Goal: Task Accomplishment & Management: Manage account settings

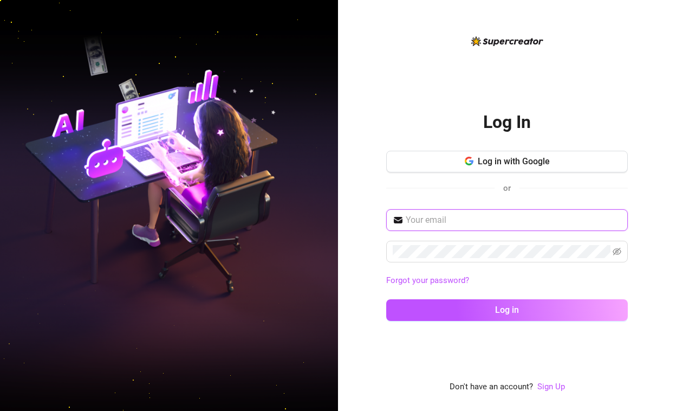
type input "[EMAIL_ADDRESS][DOMAIN_NAME]"
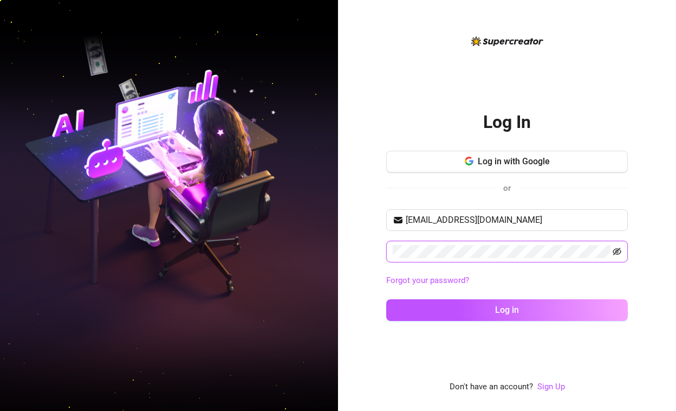
click at [620, 250] on icon "eye-invisible" at bounding box center [617, 251] width 9 height 9
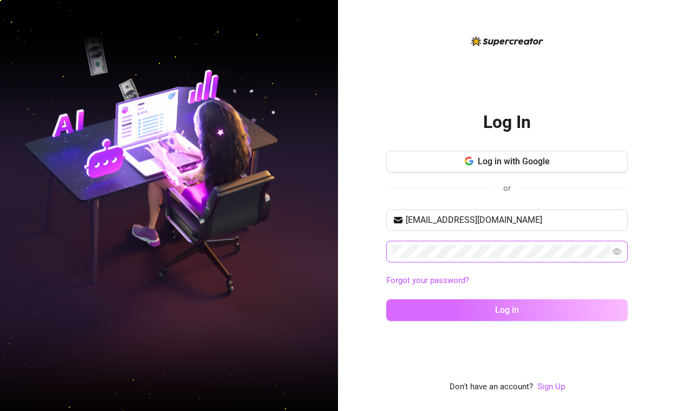
click at [514, 315] on button "Log in" at bounding box center [507, 310] width 242 height 22
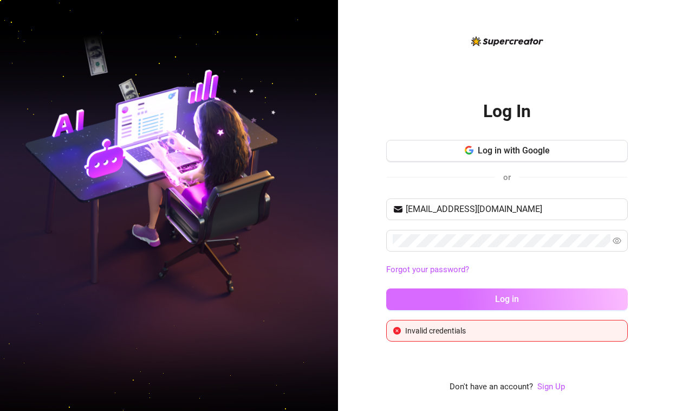
click at [493, 301] on button "Log in" at bounding box center [507, 299] width 242 height 22
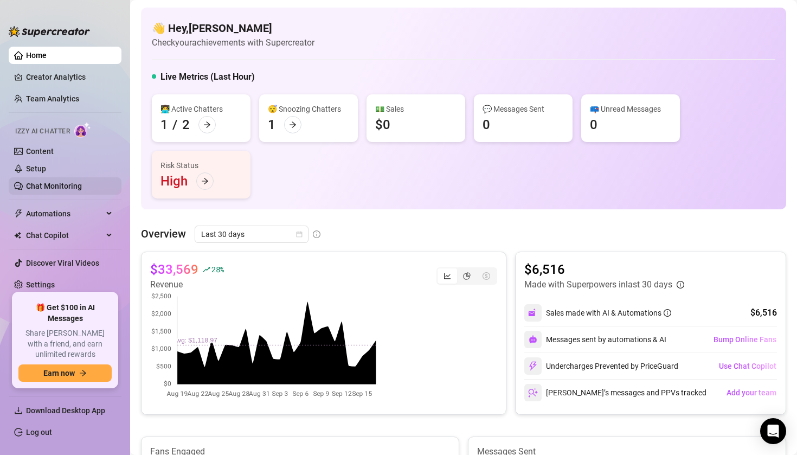
click at [59, 189] on link "Chat Monitoring" at bounding box center [54, 186] width 56 height 9
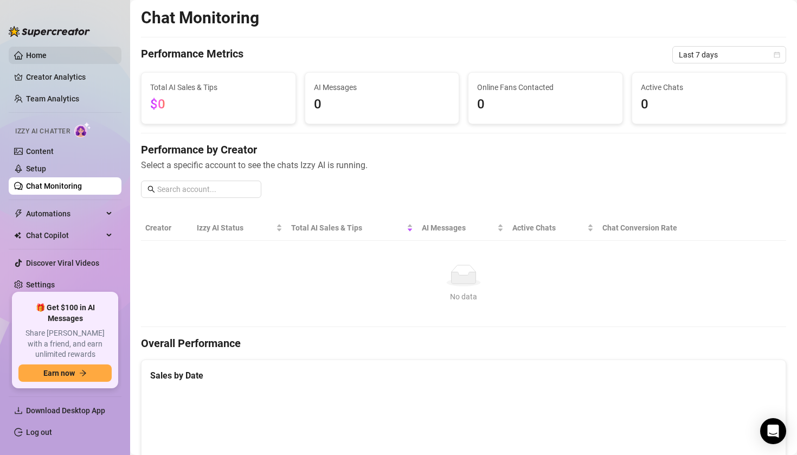
click at [47, 51] on link "Home" at bounding box center [36, 55] width 21 height 9
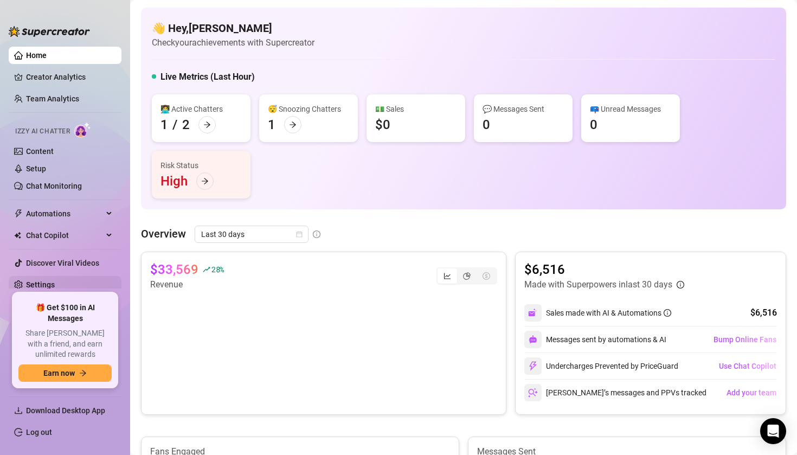
click at [55, 281] on link "Settings" at bounding box center [40, 284] width 29 height 9
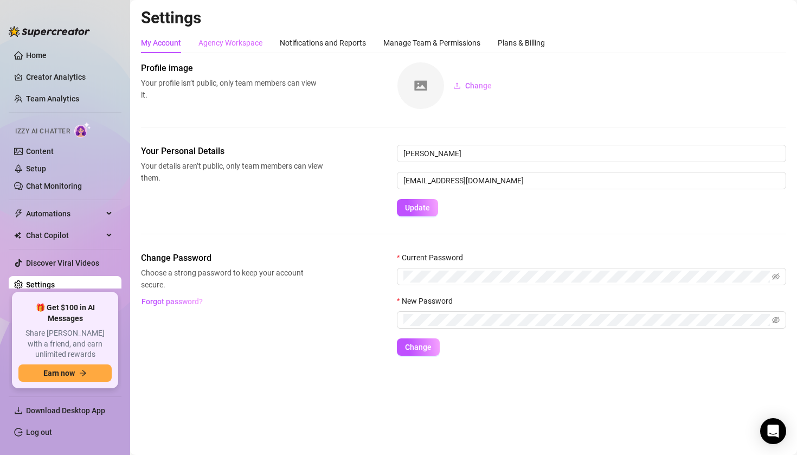
click at [234, 49] on div "Agency Workspace" at bounding box center [230, 43] width 64 height 21
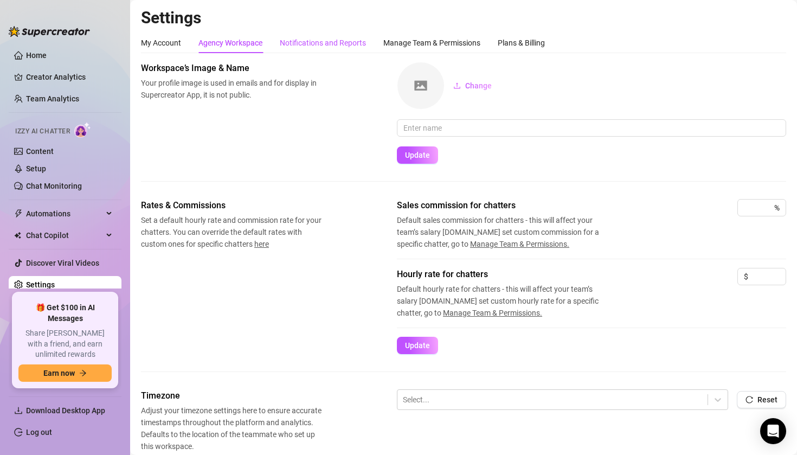
click at [305, 37] on div "Notifications and Reports" at bounding box center [323, 43] width 86 height 12
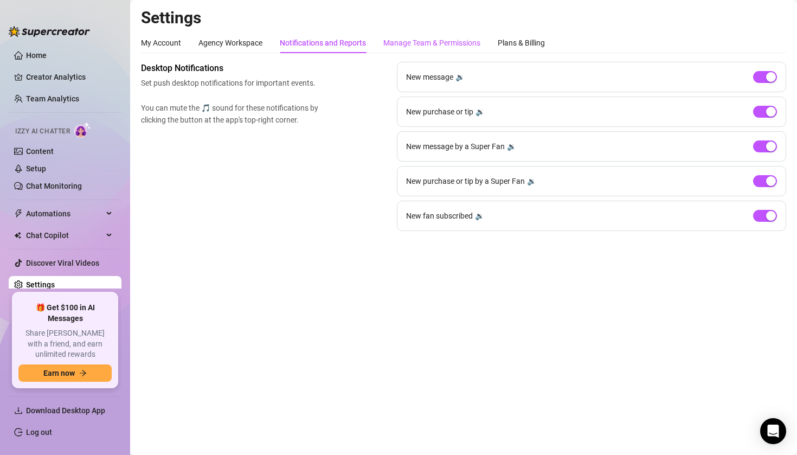
click at [405, 38] on div "Manage Team & Permissions" at bounding box center [431, 43] width 97 height 12
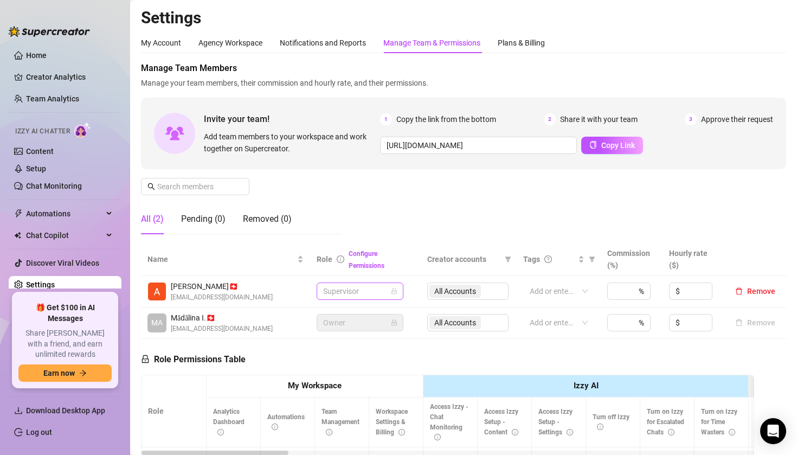
click at [355, 297] on span "Supervisor" at bounding box center [360, 291] width 74 height 16
click at [354, 309] on div "Chatter" at bounding box center [360, 313] width 69 height 12
click at [378, 288] on span "Chatter" at bounding box center [360, 291] width 74 height 16
click at [367, 347] on div "Team Manager" at bounding box center [360, 347] width 69 height 12
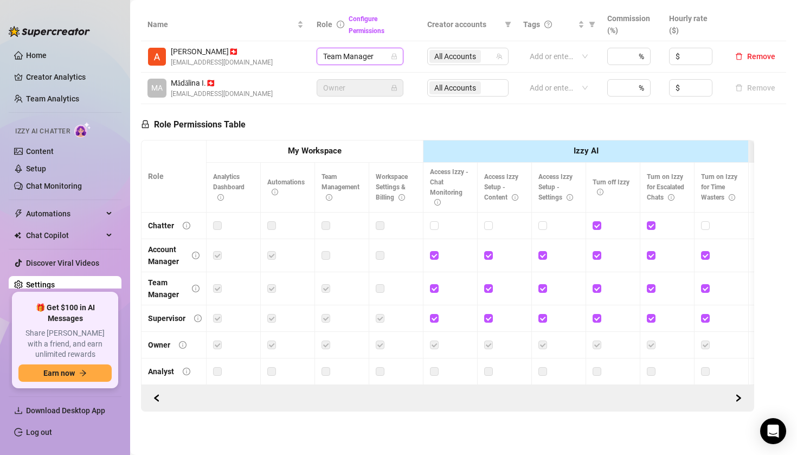
scroll to position [234, 0]
click at [378, 287] on label at bounding box center [380, 289] width 9 height 12
click at [376, 287] on label at bounding box center [380, 289] width 9 height 12
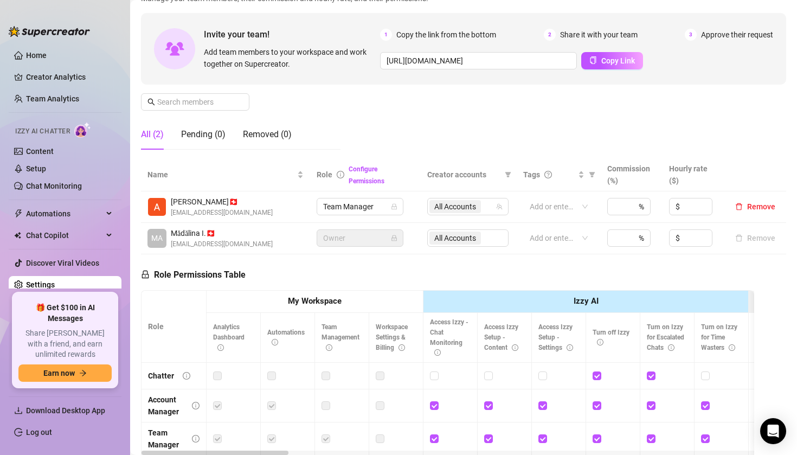
scroll to position [84, 0]
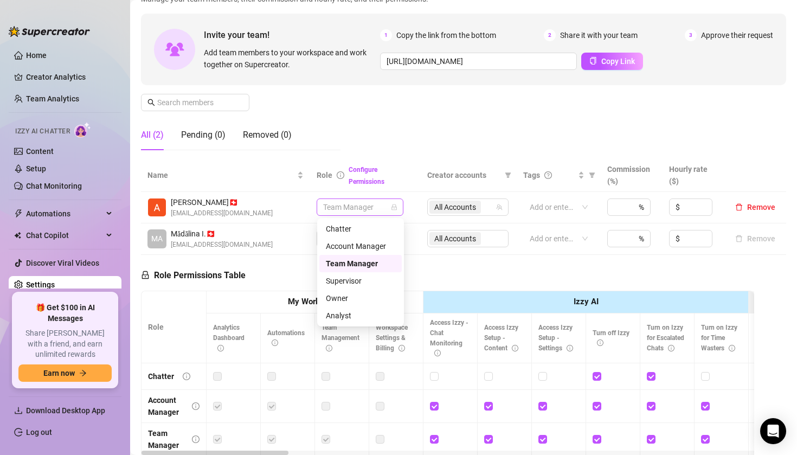
click at [387, 199] on span "Team Manager" at bounding box center [360, 207] width 74 height 16
click at [372, 281] on div "Supervisor" at bounding box center [360, 281] width 69 height 12
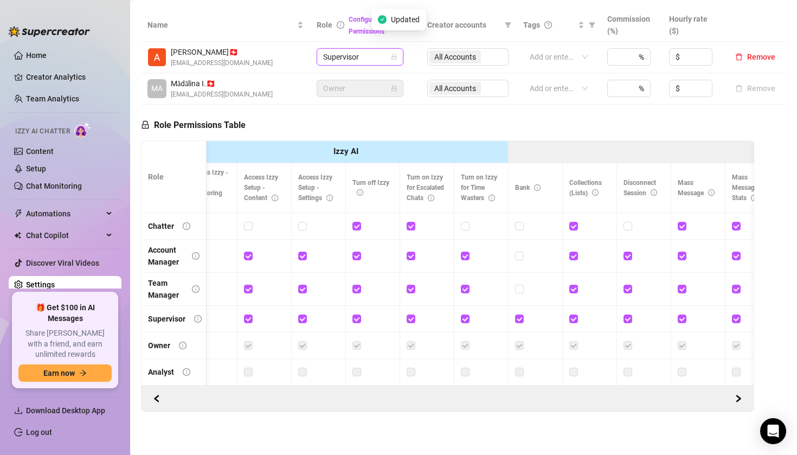
scroll to position [0, 0]
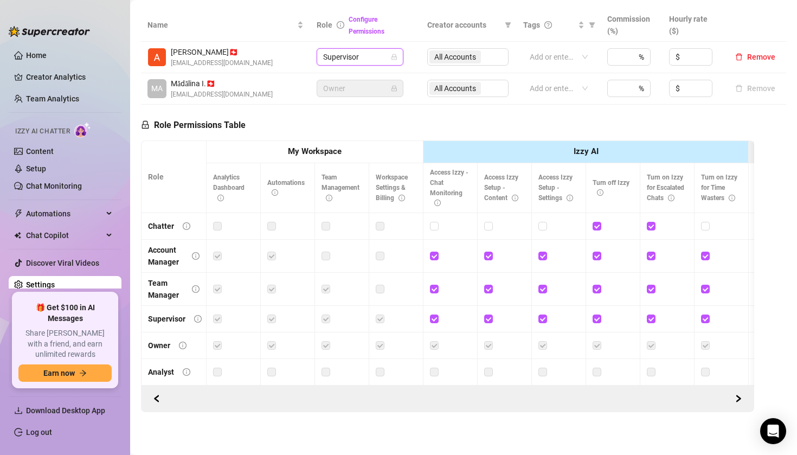
click at [458, 60] on div "All Accounts" at bounding box center [467, 56] width 81 height 17
click at [578, 59] on div at bounding box center [553, 56] width 56 height 15
click at [462, 58] on div "All Accounts" at bounding box center [467, 56] width 81 height 17
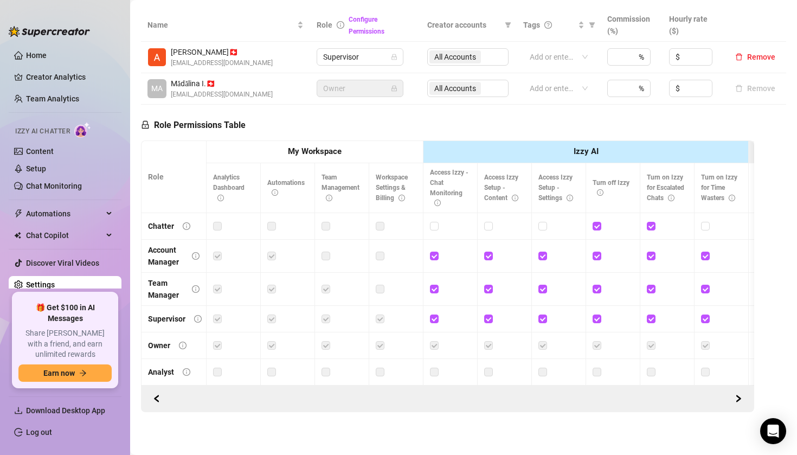
click at [329, 314] on label at bounding box center [325, 319] width 9 height 12
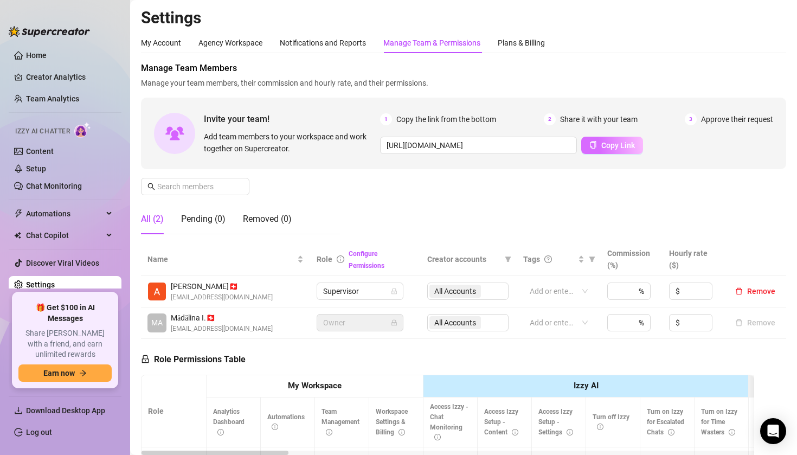
click at [597, 146] on button "Copy Link" at bounding box center [612, 145] width 62 height 17
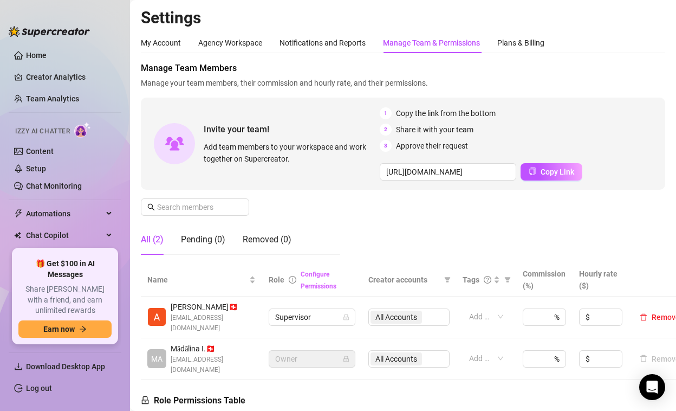
click at [319, 285] on link "Configure Permissions" at bounding box center [319, 280] width 36 height 20
click at [564, 168] on span "Copy Link" at bounding box center [558, 171] width 34 height 9
click at [219, 204] on input "text" at bounding box center [195, 207] width 77 height 12
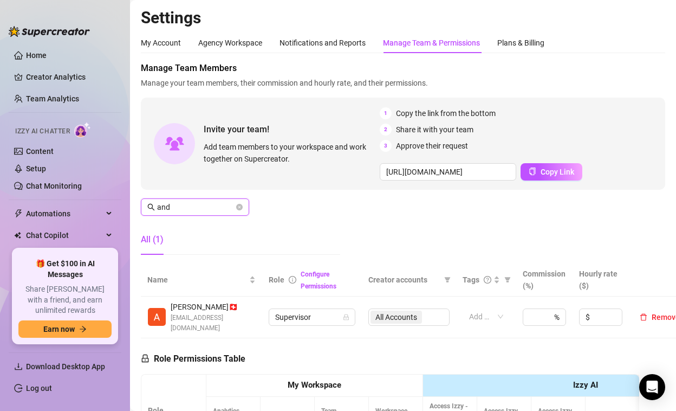
type input "and"
click at [215, 317] on span "andrekombate@gmail.com" at bounding box center [213, 323] width 85 height 21
click at [166, 310] on div "Andrè K. 🇨🇭 andrekombate@gmail.com" at bounding box center [201, 317] width 108 height 33
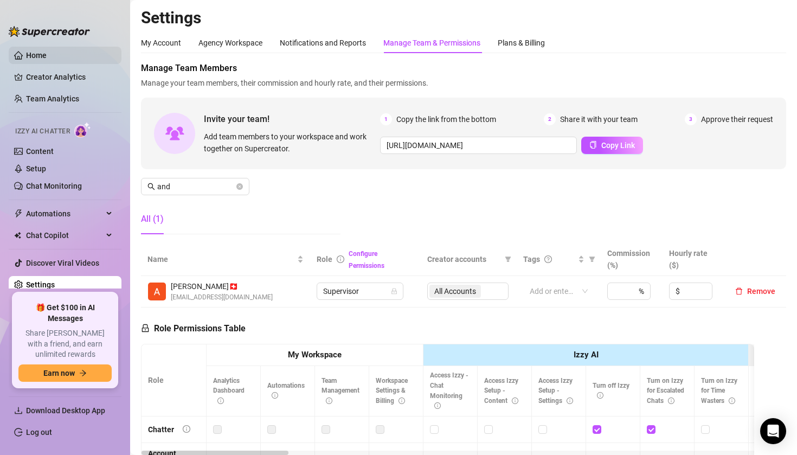
click at [47, 52] on link "Home" at bounding box center [36, 55] width 21 height 9
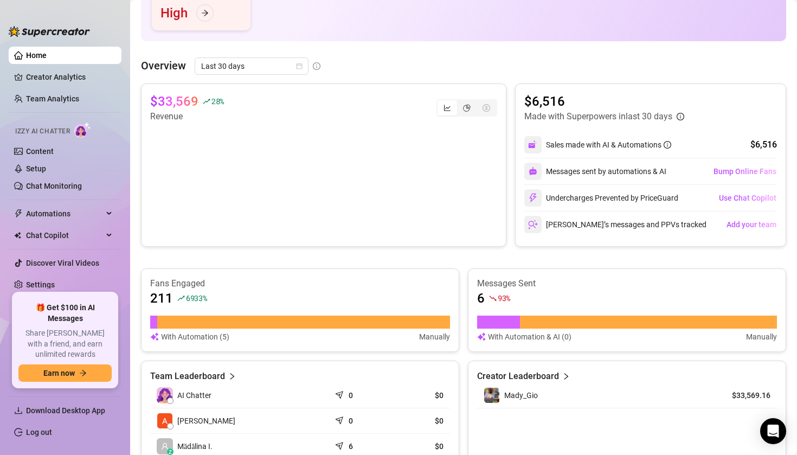
scroll to position [160, 0]
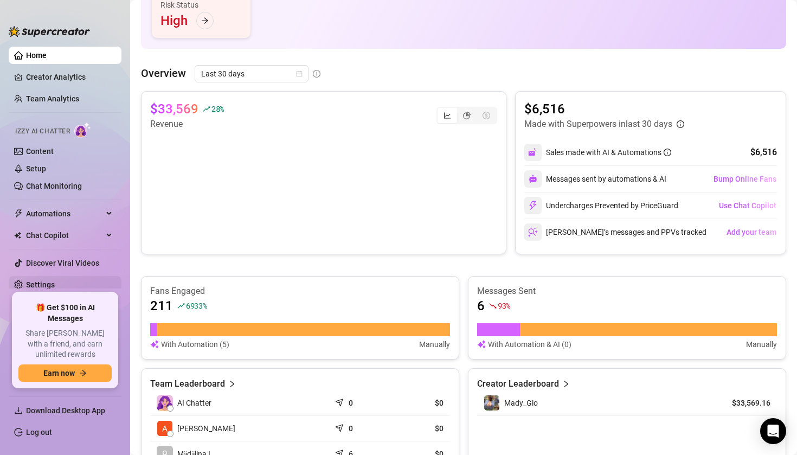
click at [44, 288] on link "Settings" at bounding box center [40, 284] width 29 height 9
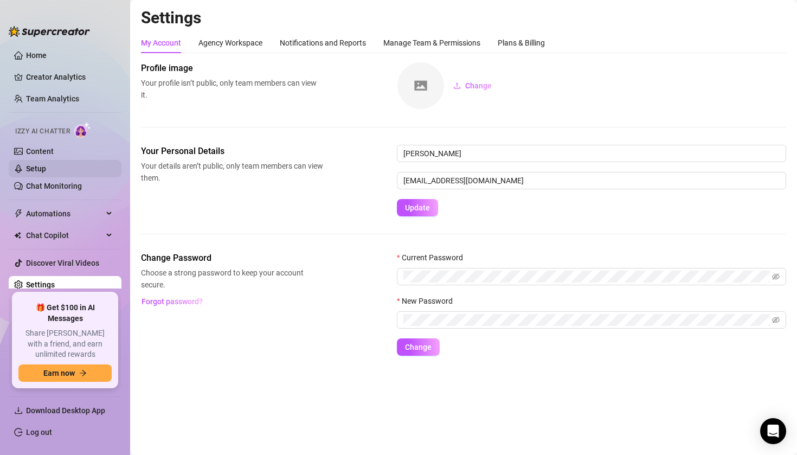
click at [46, 165] on link "Setup" at bounding box center [36, 168] width 20 height 9
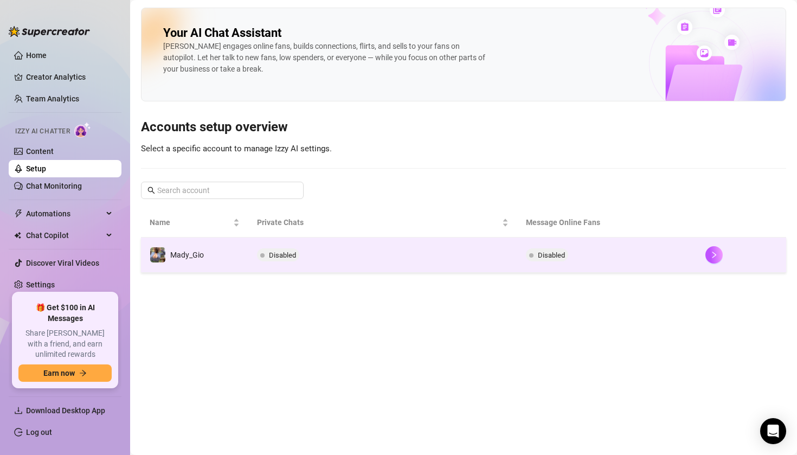
click at [676, 255] on div at bounding box center [741, 254] width 72 height 17
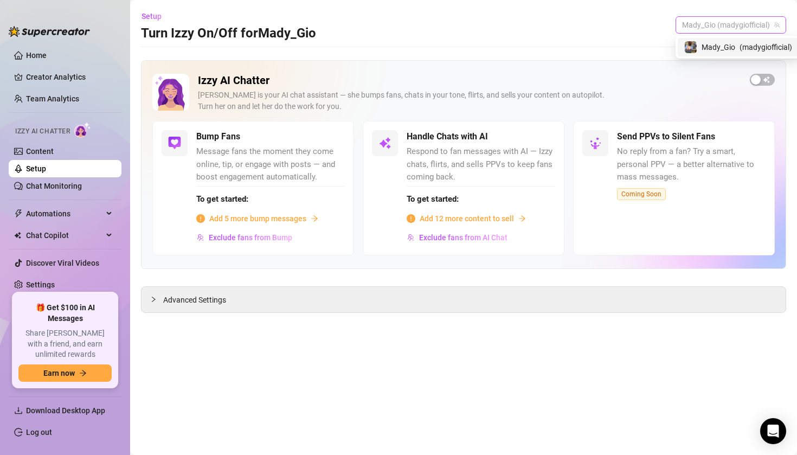
click at [676, 27] on span "Mady_Gio (madygiofficial)" at bounding box center [731, 25] width 98 height 16
click at [676, 44] on span "( madygiofficial )" at bounding box center [750, 47] width 53 height 12
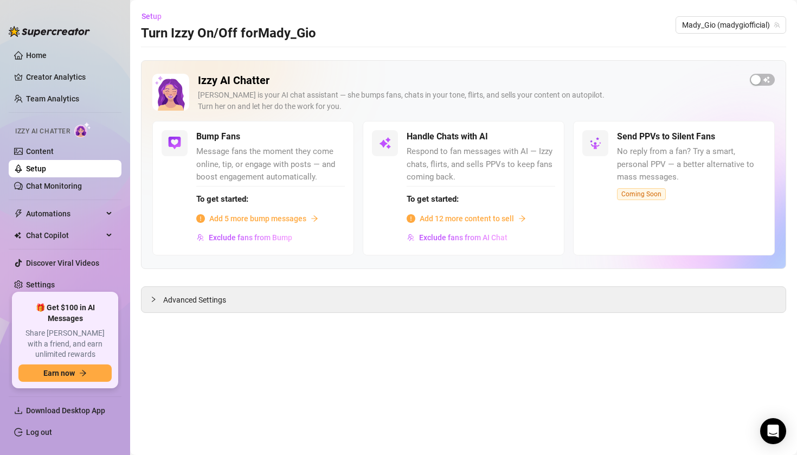
click at [462, 398] on main "Setup Turn Izzy On/Off for Mady_Gio Mady_Gio (madygiofficial) Izzy AI Chatter I…" at bounding box center [463, 227] width 666 height 455
click at [46, 164] on link "Setup" at bounding box center [36, 168] width 20 height 9
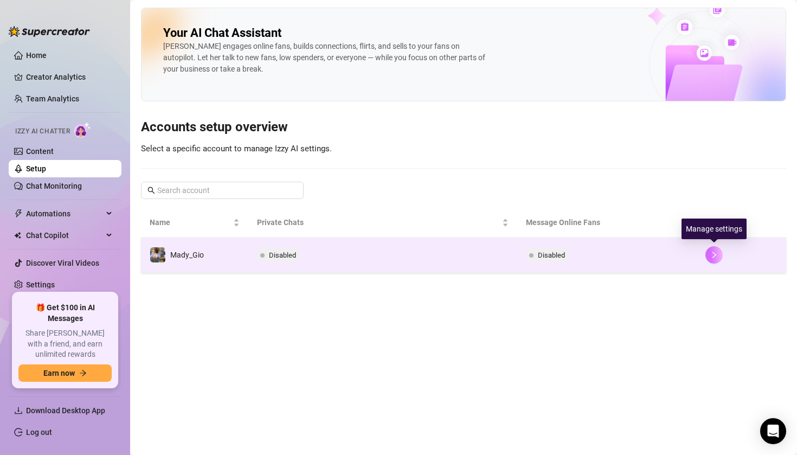
click at [676, 254] on icon "right" at bounding box center [714, 255] width 8 height 8
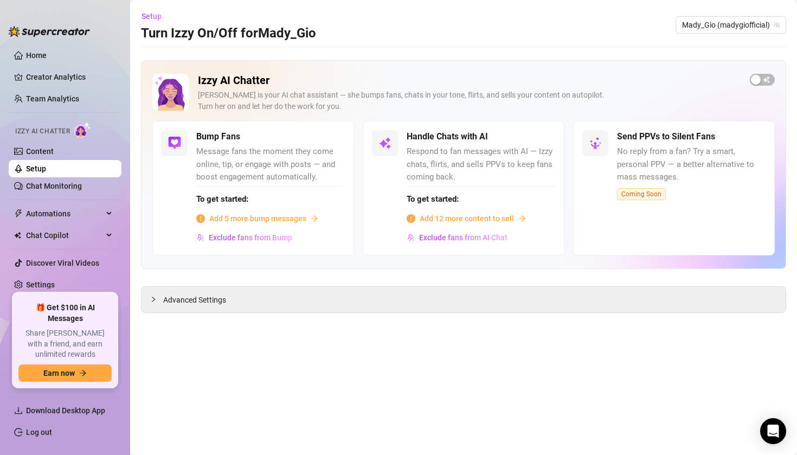
click at [46, 166] on link "Setup" at bounding box center [36, 168] width 20 height 9
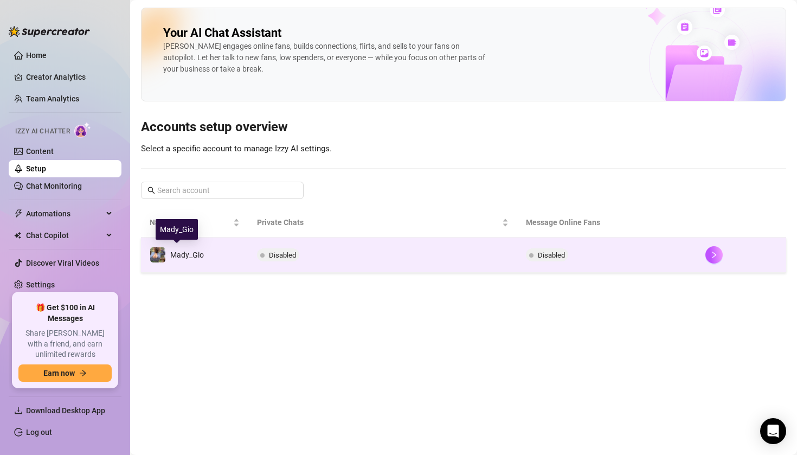
click at [153, 255] on img at bounding box center [157, 254] width 15 height 15
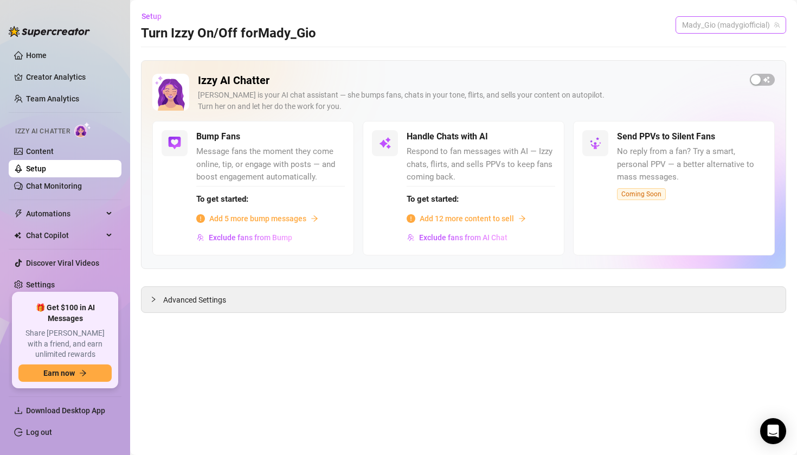
click at [676, 18] on span "Mady_Gio (madygiofficial)" at bounding box center [731, 25] width 98 height 16
click at [676, 50] on div "Mady_Gio ( madygiofficial )" at bounding box center [723, 47] width 108 height 13
click at [46, 171] on link "Setup" at bounding box center [36, 168] width 20 height 9
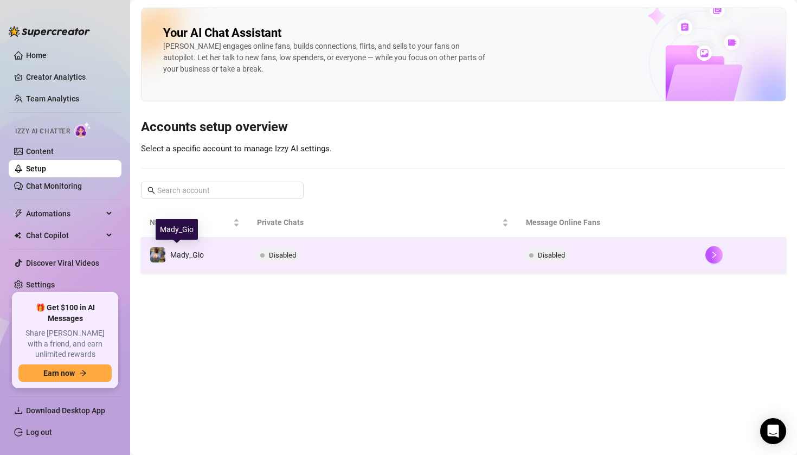
click at [178, 255] on span "Mady_Gio" at bounding box center [187, 254] width 34 height 9
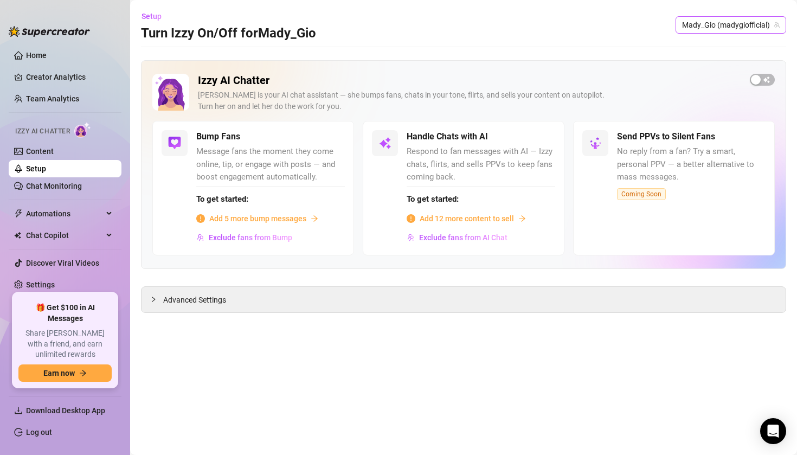
click at [676, 22] on icon "team" at bounding box center [776, 25] width 7 height 7
click at [676, 22] on span "Mady_Gio (madygiofficial)" at bounding box center [731, 25] width 98 height 16
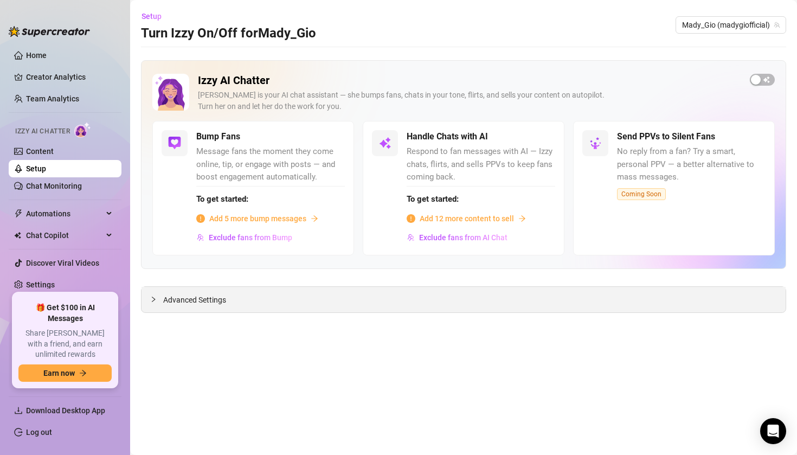
click at [148, 300] on div "Advanced Settings" at bounding box center [463, 299] width 644 height 25
click at [153, 290] on div "Advanced Settings" at bounding box center [463, 299] width 644 height 25
click at [215, 298] on span "Advanced Settings" at bounding box center [194, 300] width 63 height 12
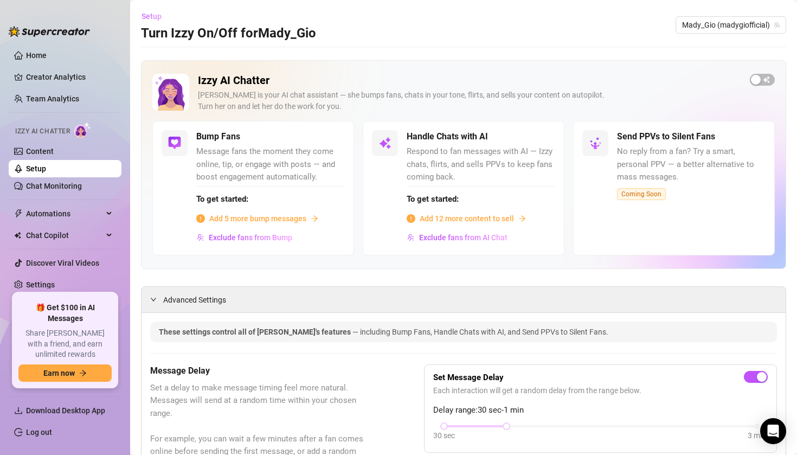
click at [151, 12] on span "Setup" at bounding box center [151, 16] width 20 height 9
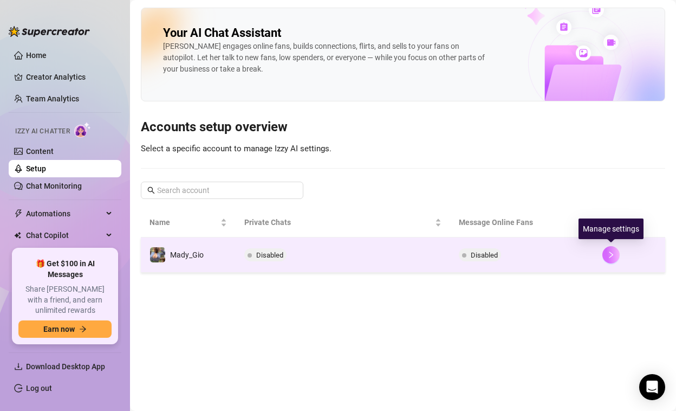
click at [619, 253] on button "button" at bounding box center [611, 254] width 17 height 17
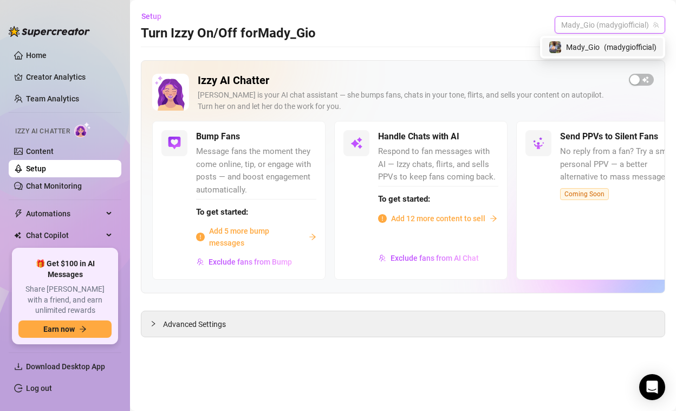
click at [618, 42] on span "( madygiofficial )" at bounding box center [630, 47] width 53 height 12
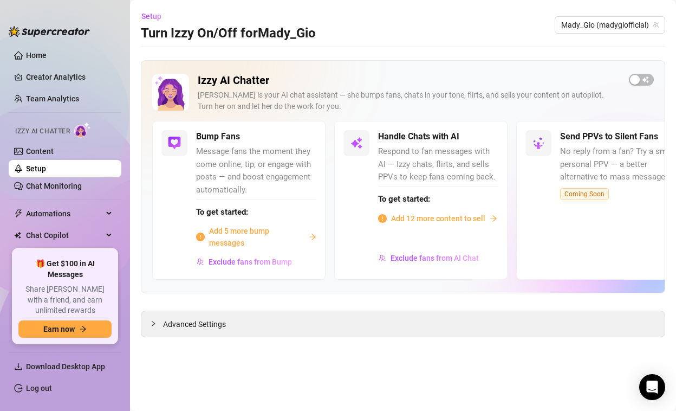
click at [37, 165] on link "Setup" at bounding box center [36, 168] width 20 height 9
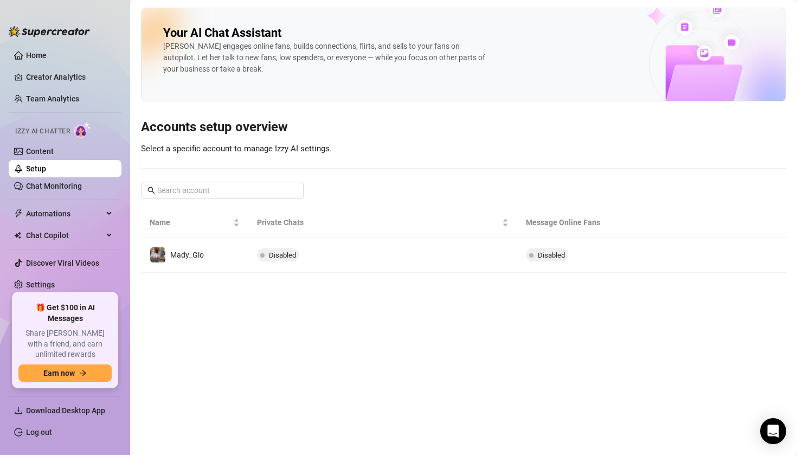
click at [676, 47] on img at bounding box center [701, 45] width 168 height 111
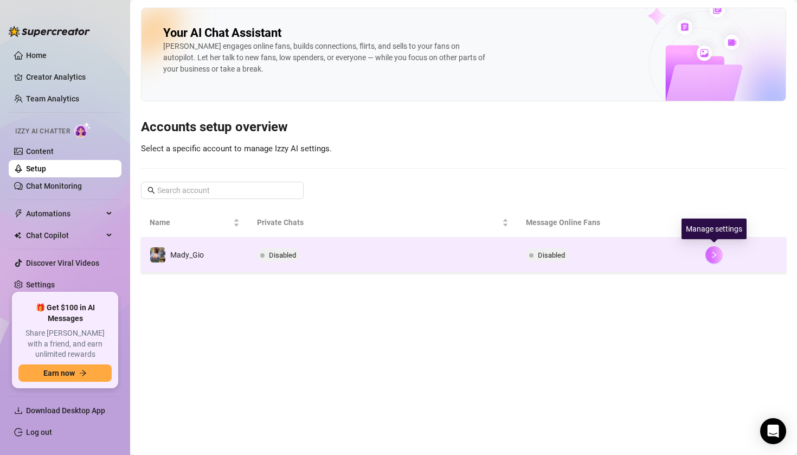
click at [676, 256] on button "button" at bounding box center [713, 254] width 17 height 17
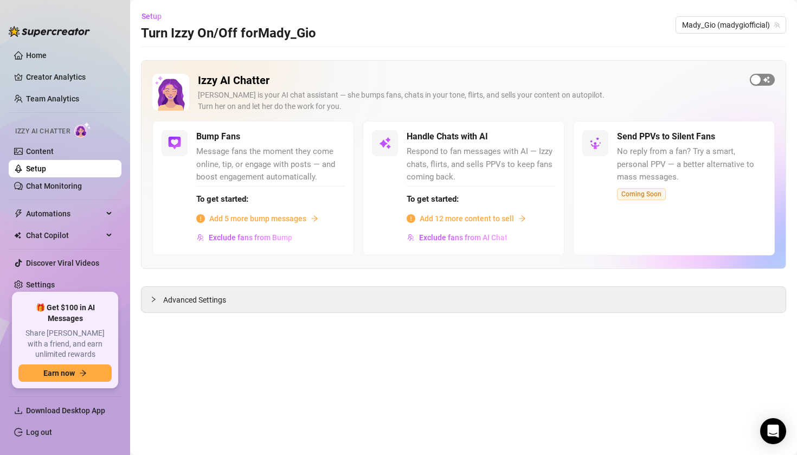
click at [676, 78] on span "button" at bounding box center [761, 80] width 25 height 12
click at [676, 77] on div "button" at bounding box center [768, 80] width 10 height 10
click at [186, 300] on span "Advanced Settings" at bounding box center [194, 300] width 63 height 12
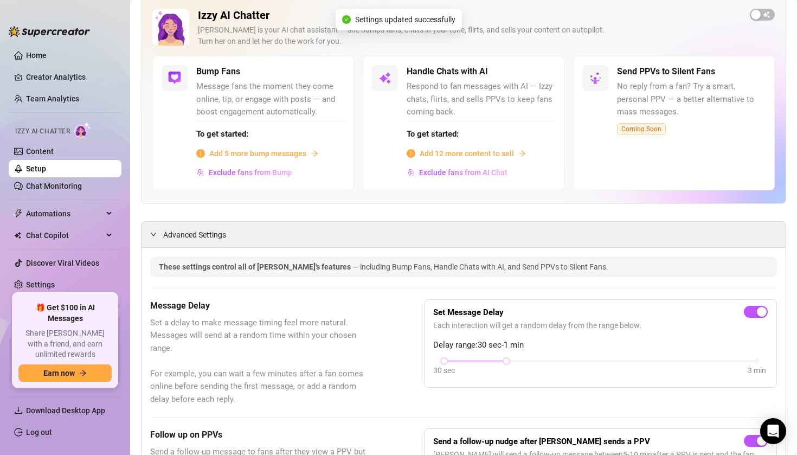
scroll to position [24, 0]
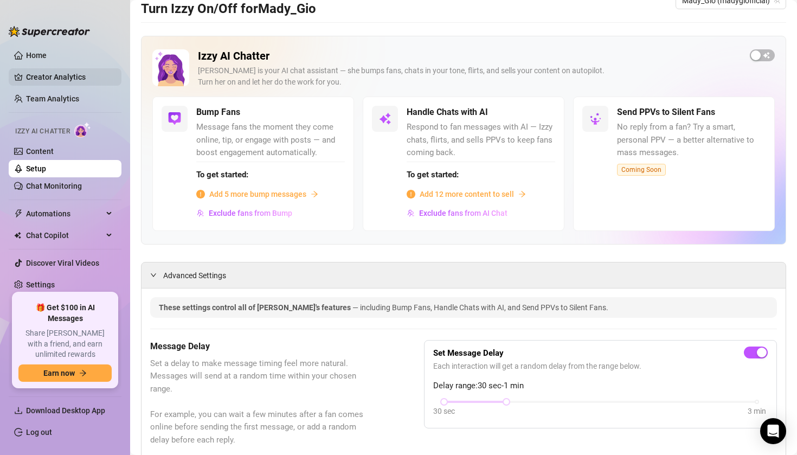
click at [54, 75] on link "Creator Analytics" at bounding box center [69, 76] width 87 height 17
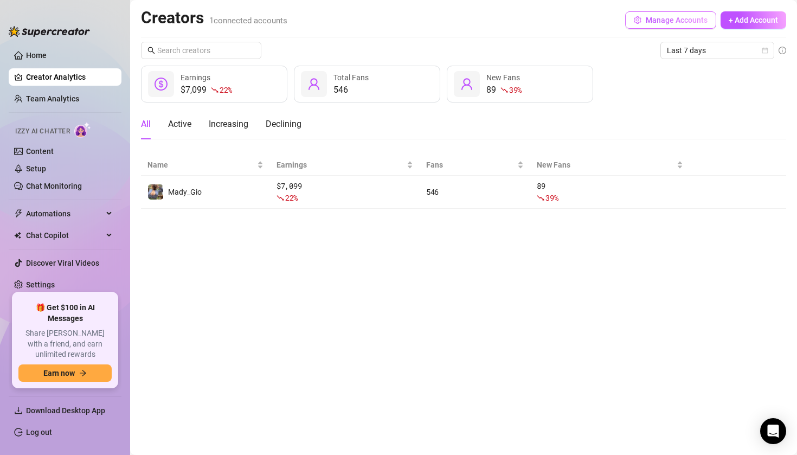
click at [674, 21] on span "Manage Accounts" at bounding box center [676, 20] width 62 height 9
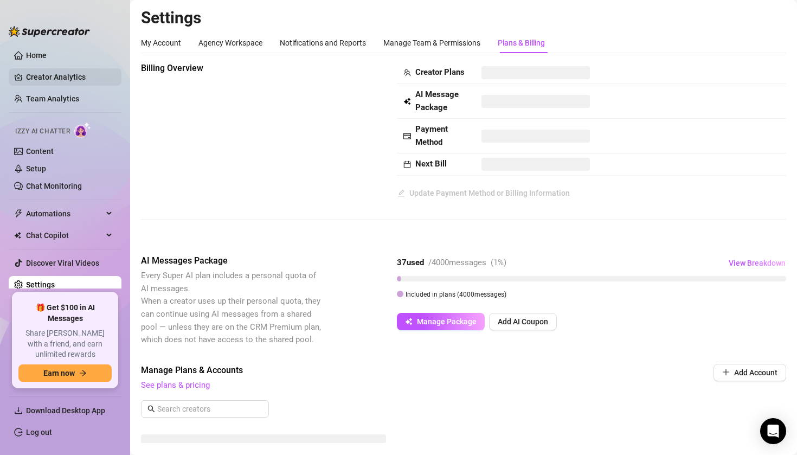
click at [71, 73] on link "Creator Analytics" at bounding box center [69, 76] width 87 height 17
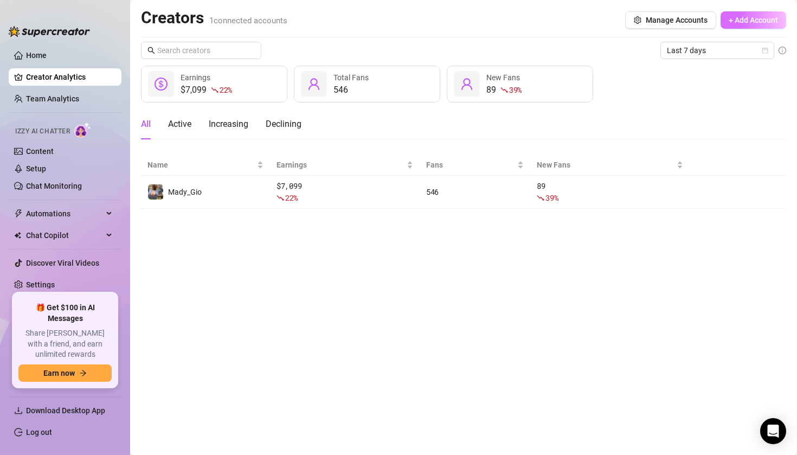
click at [676, 21] on span "+ Add Account" at bounding box center [752, 20] width 49 height 9
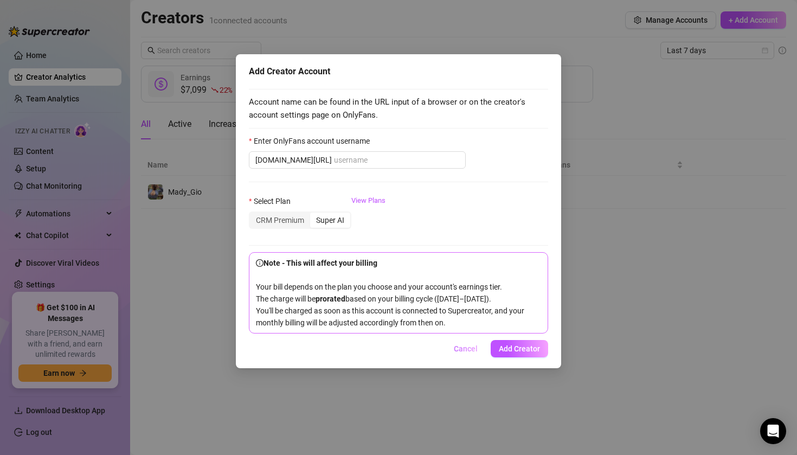
click at [464, 353] on span "Cancel" at bounding box center [466, 348] width 24 height 9
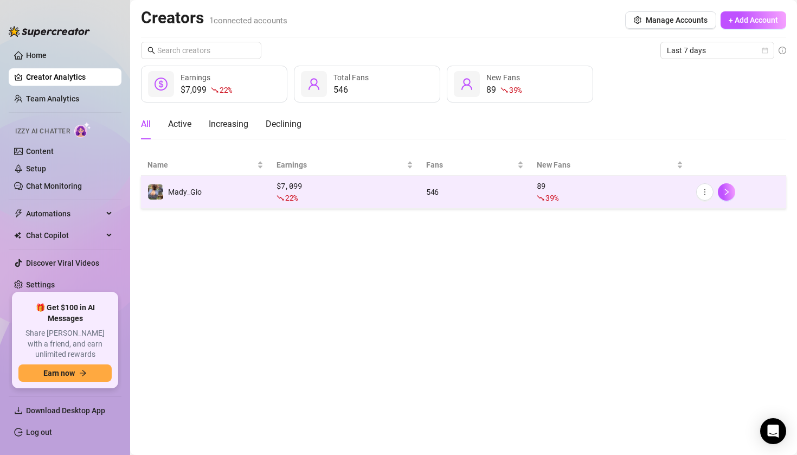
click at [324, 191] on div "$ 7,099 22 %" at bounding box center [344, 192] width 137 height 24
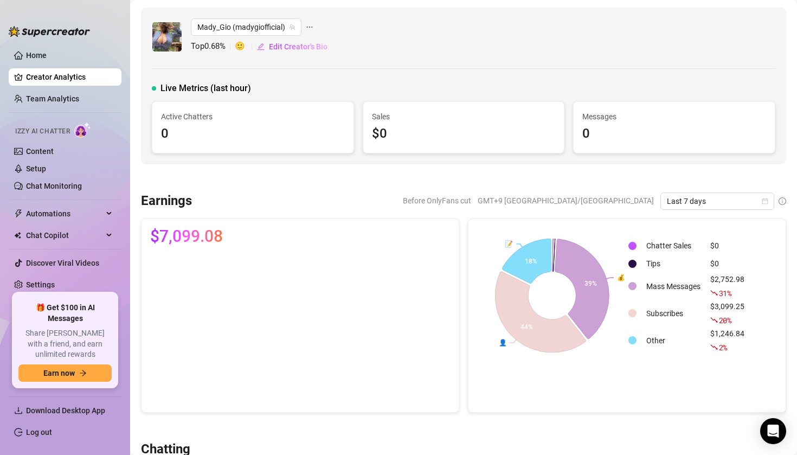
click at [310, 26] on icon "ellipsis" at bounding box center [310, 27] width 8 height 8
click at [351, 69] on link "Go to OnlyFans" at bounding box center [352, 66] width 52 height 9
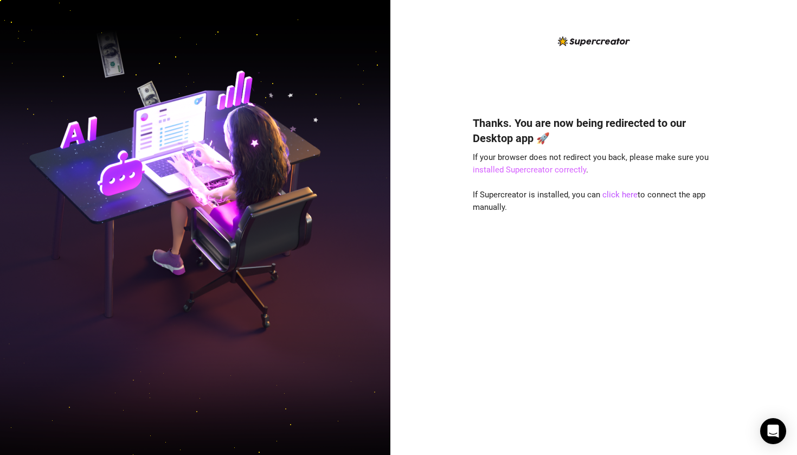
click at [538, 165] on link "installed Supercreator correctly" at bounding box center [528, 170] width 113 height 10
